Goal: Check status

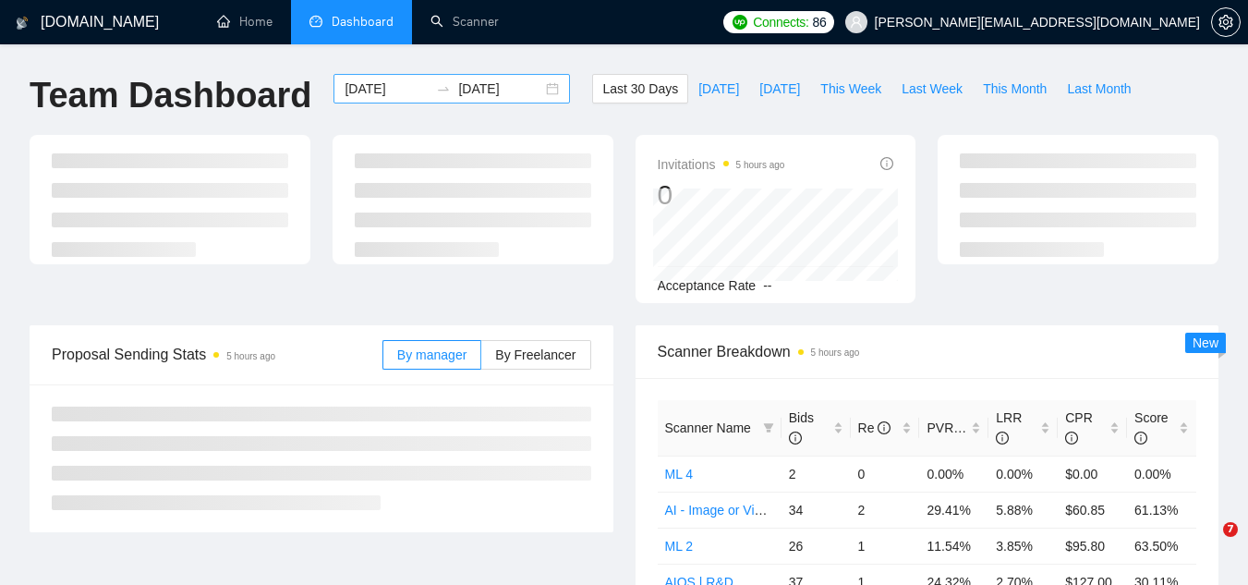
click at [543, 90] on div "[DATE] [DATE]" at bounding box center [452, 89] width 237 height 30
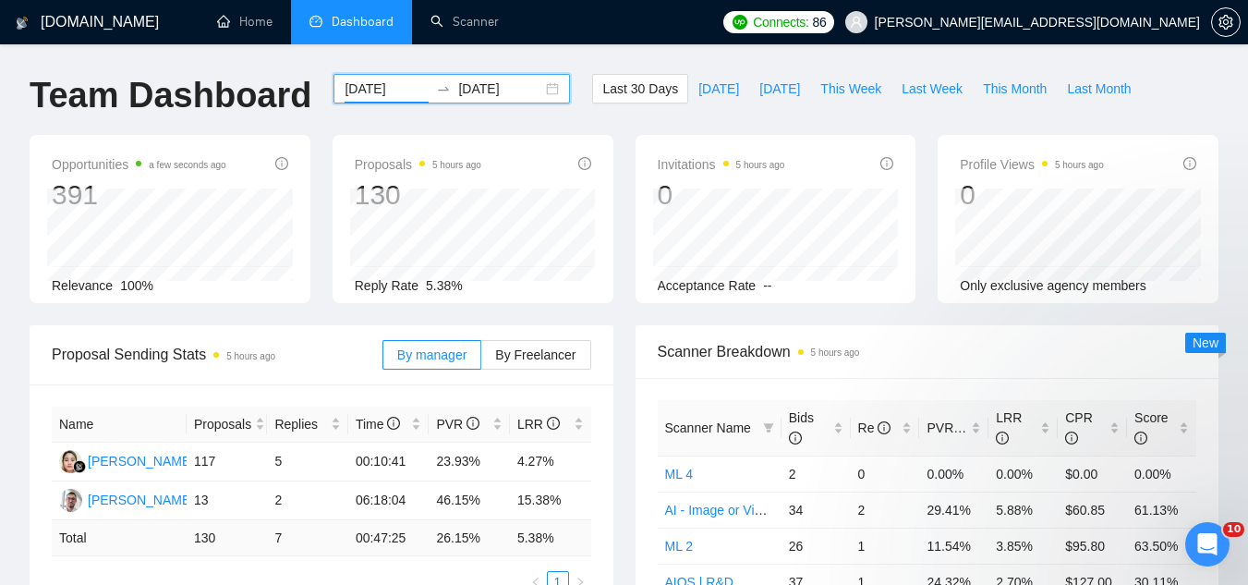
click at [396, 89] on input "[DATE]" at bounding box center [387, 89] width 84 height 20
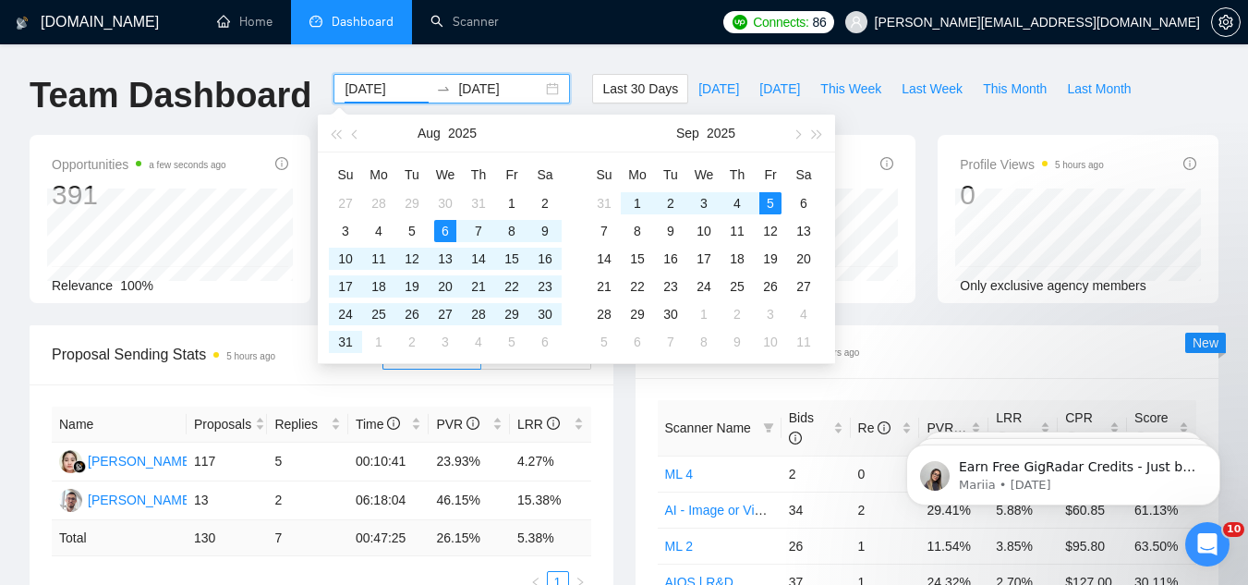
type input "[DATE]"
click at [767, 205] on div "5" at bounding box center [770, 203] width 22 height 22
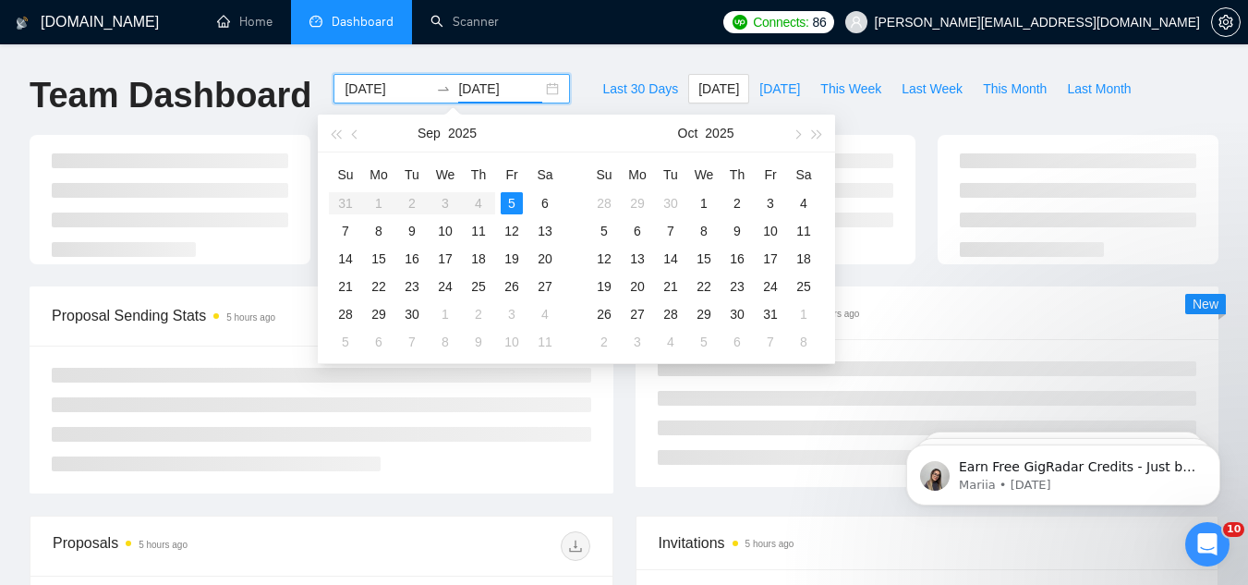
click at [458, 92] on input "[DATE]" at bounding box center [500, 89] width 84 height 20
type input "[DATE]"
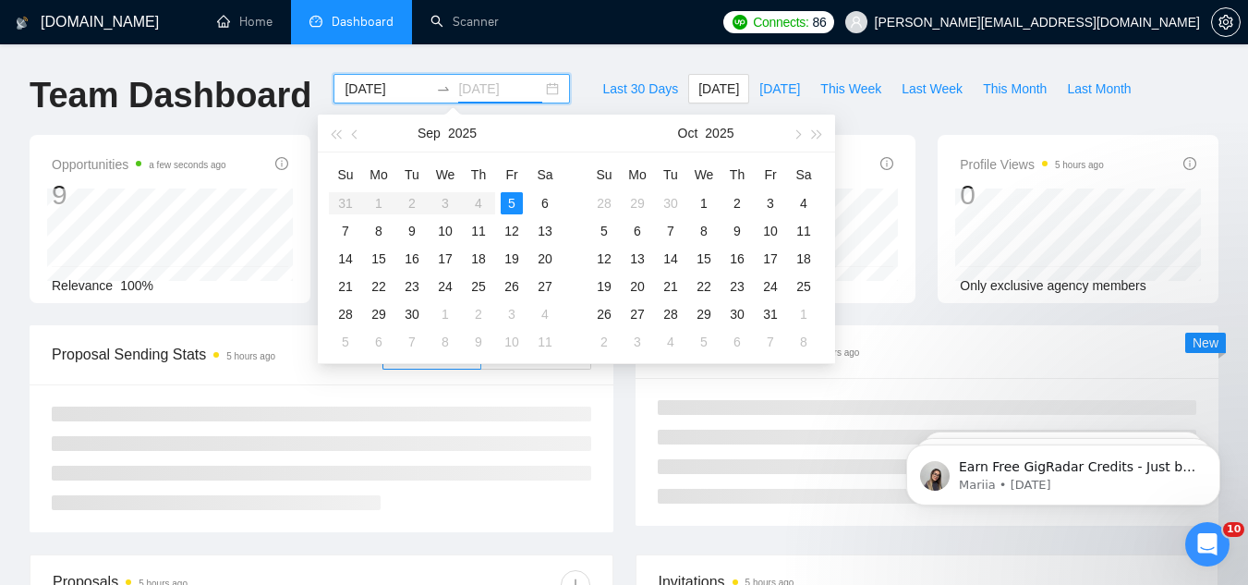
click at [516, 199] on div "5" at bounding box center [512, 203] width 22 height 22
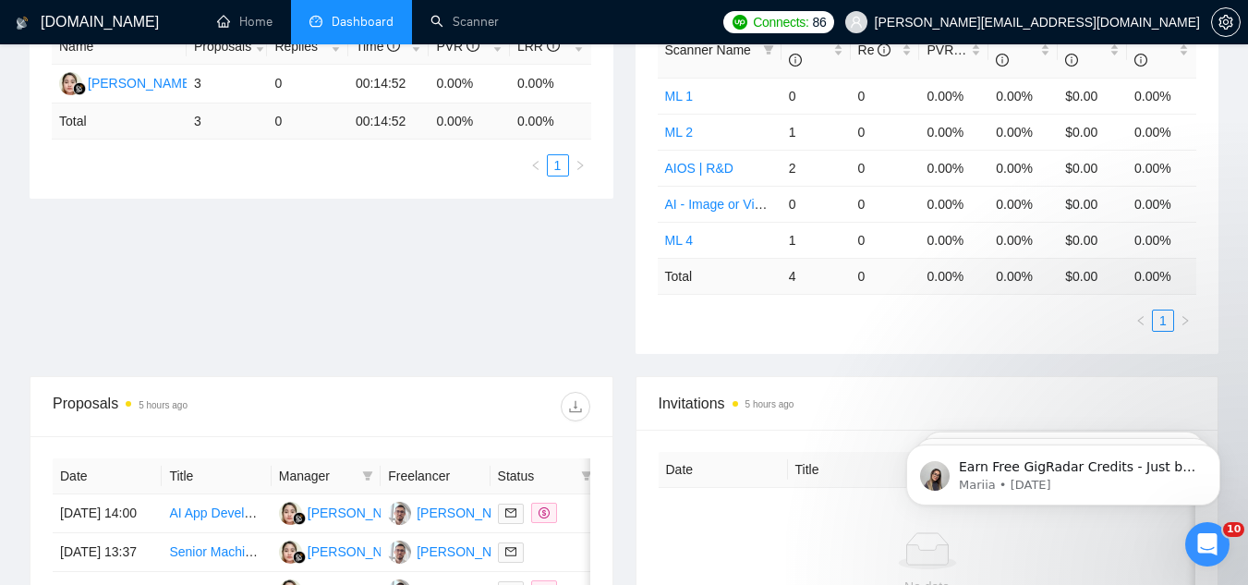
scroll to position [92, 0]
